Goal: Share content

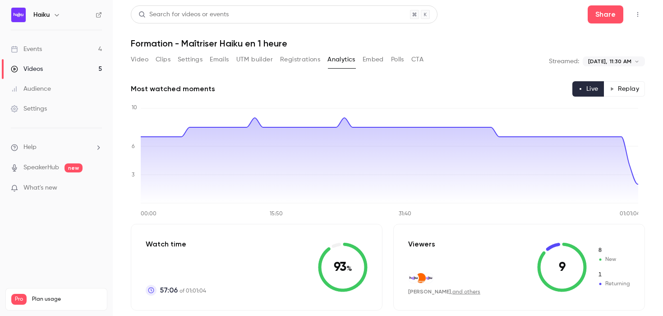
click at [32, 51] on div "Events" at bounding box center [26, 49] width 31 height 9
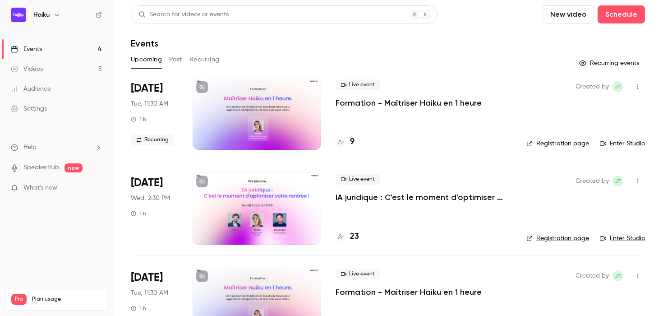
click at [199, 60] on button "Recurring" at bounding box center [204, 59] width 30 height 14
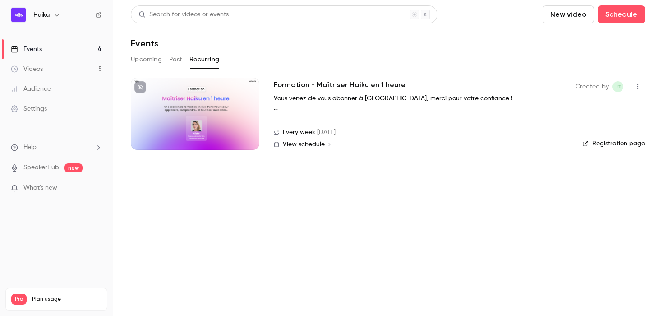
click at [637, 90] on button "button" at bounding box center [638, 86] width 14 height 14
click at [576, 112] on div "Share" at bounding box center [603, 109] width 69 height 9
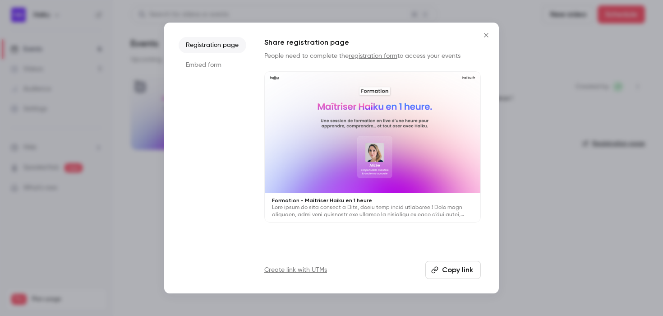
click at [461, 272] on button "Copy link" at bounding box center [452, 270] width 55 height 18
